Goal: Find specific page/section: Find specific page/section

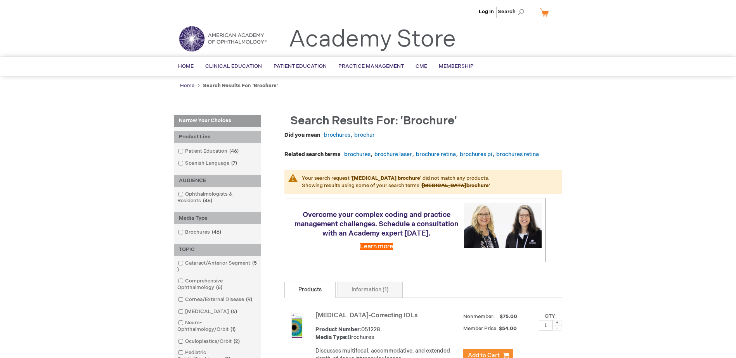
click at [187, 86] on link "Home" at bounding box center [187, 86] width 14 height 6
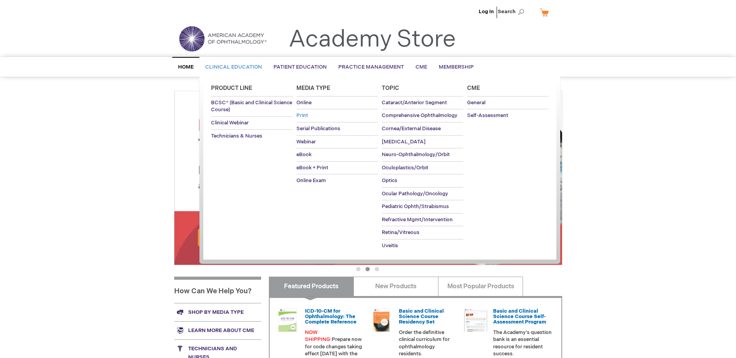
click at [299, 114] on span "Print" at bounding box center [302, 115] width 12 height 6
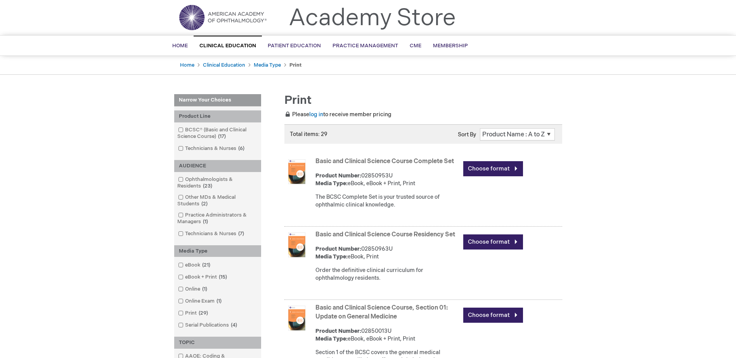
scroll to position [39, 0]
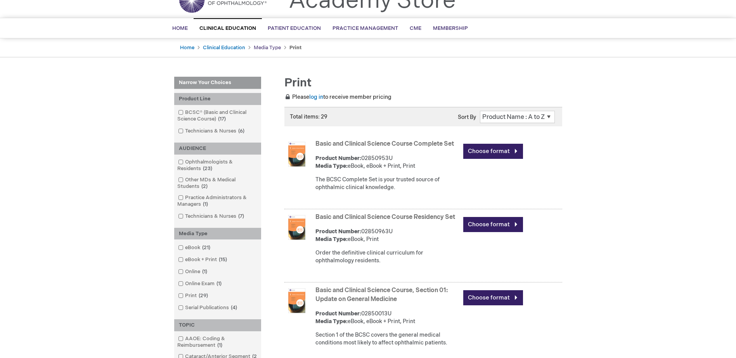
click at [266, 46] on link "Media Type" at bounding box center [267, 48] width 27 height 6
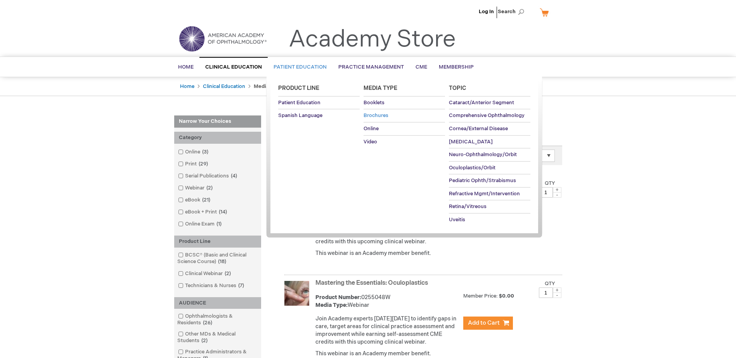
click at [381, 113] on span "Brochures" at bounding box center [375, 115] width 25 height 6
